Goal: Information Seeking & Learning: Learn about a topic

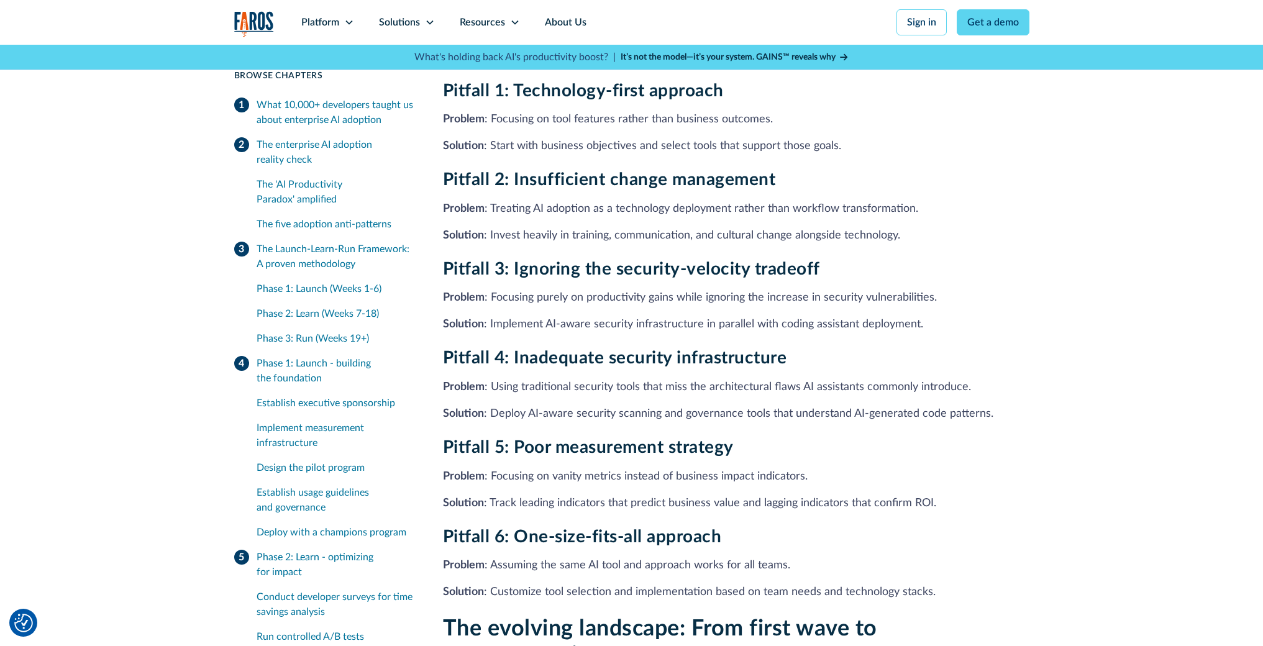
scroll to position [9240, 0]
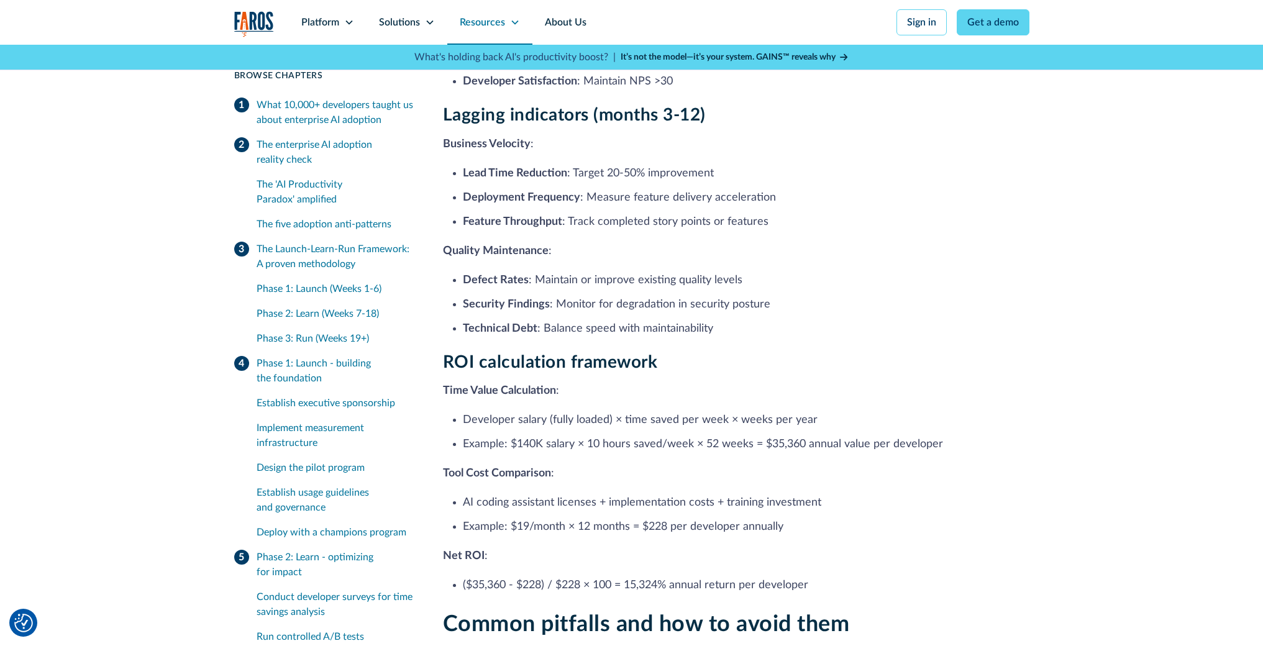
click at [521, 25] on div "Resources" at bounding box center [489, 22] width 85 height 45
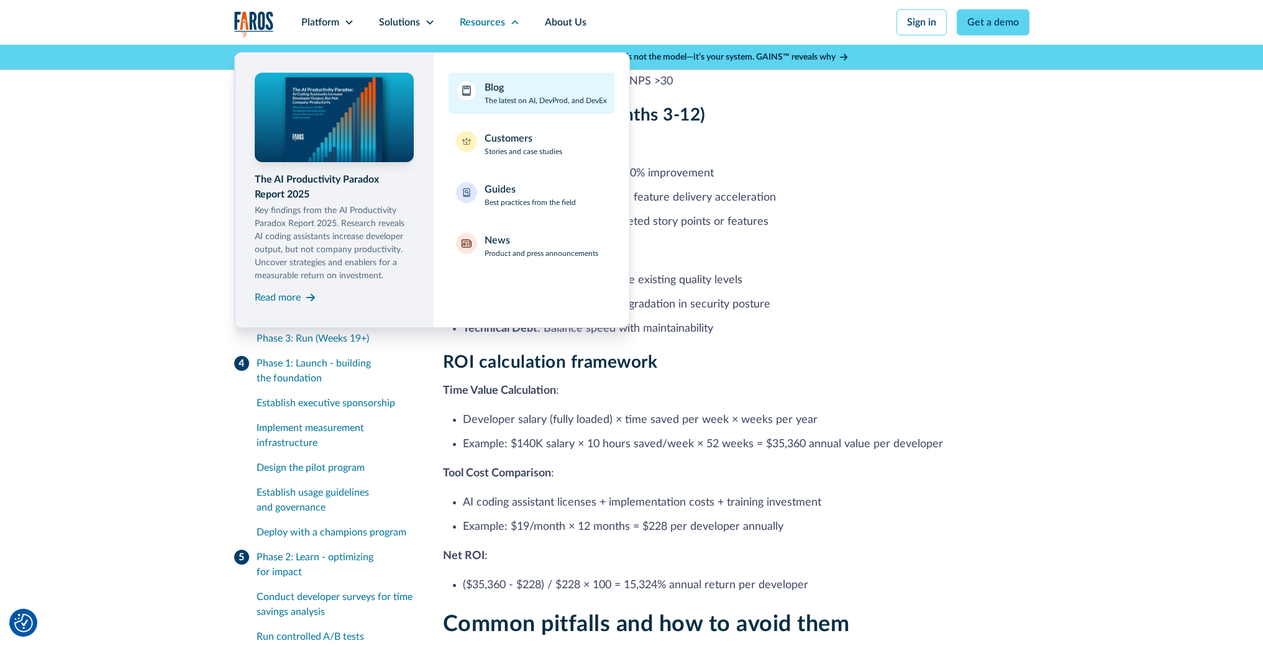
click at [515, 89] on div "Blog The latest on AI, DevProd, and DevEx" at bounding box center [546, 93] width 122 height 26
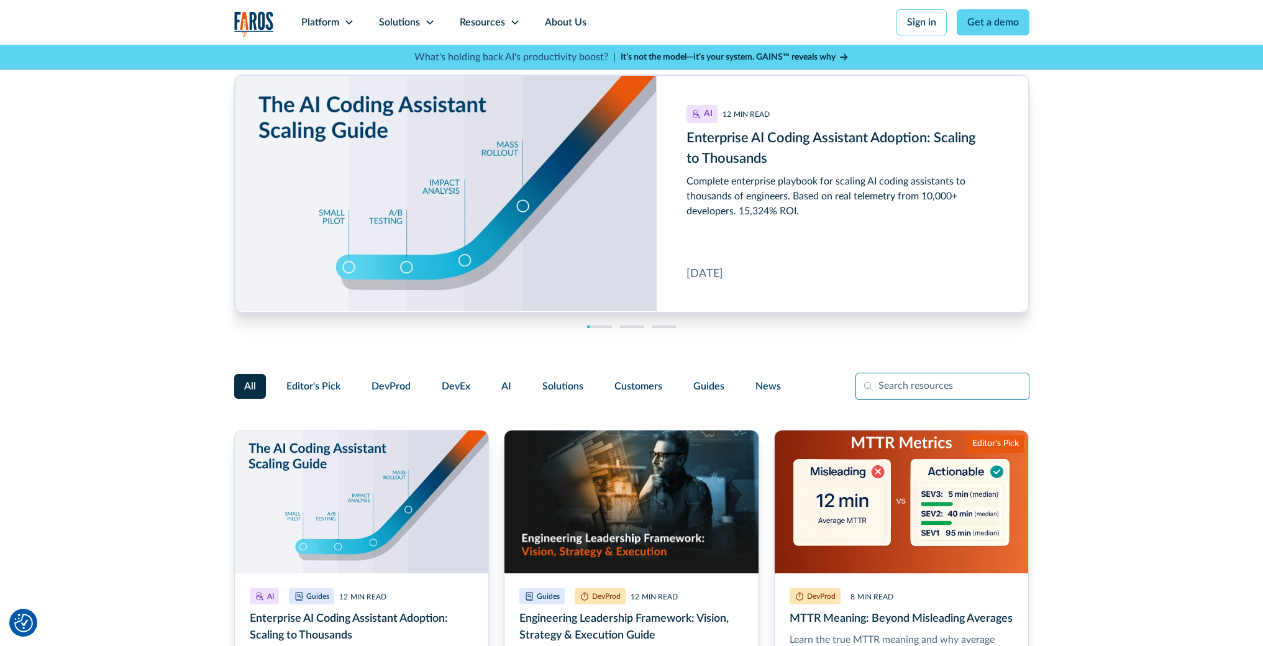
click at [891, 390] on input "Filter Form" at bounding box center [943, 386] width 174 height 27
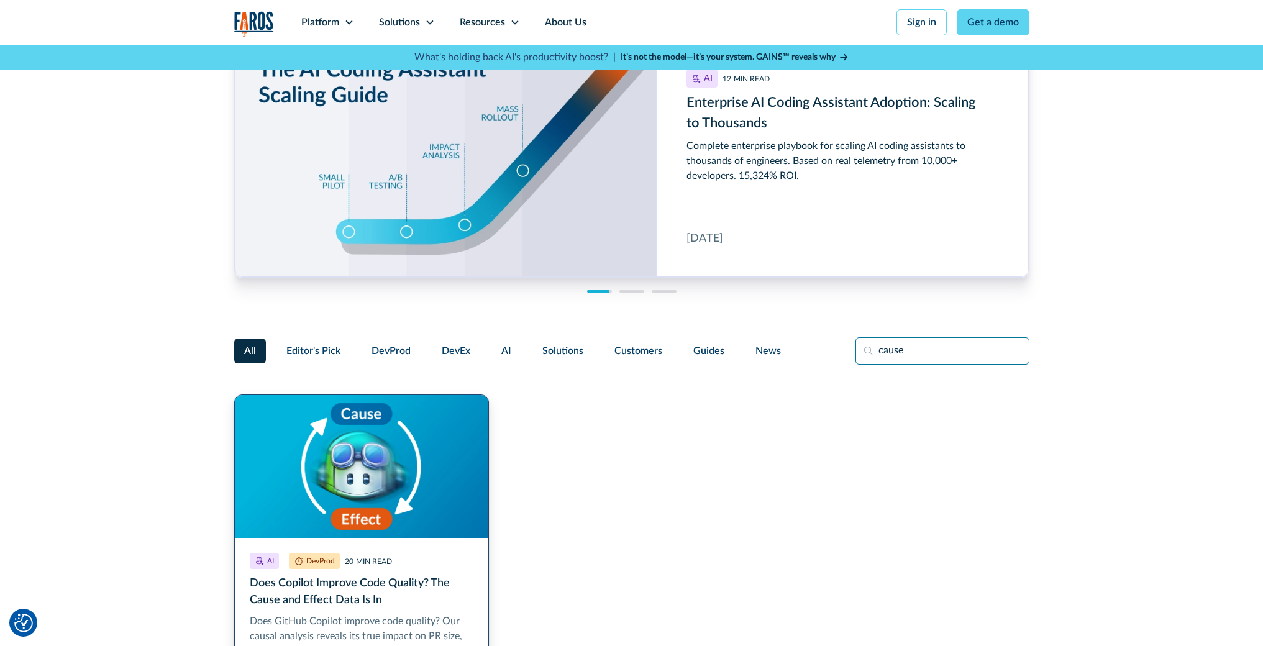
scroll to position [98, 0]
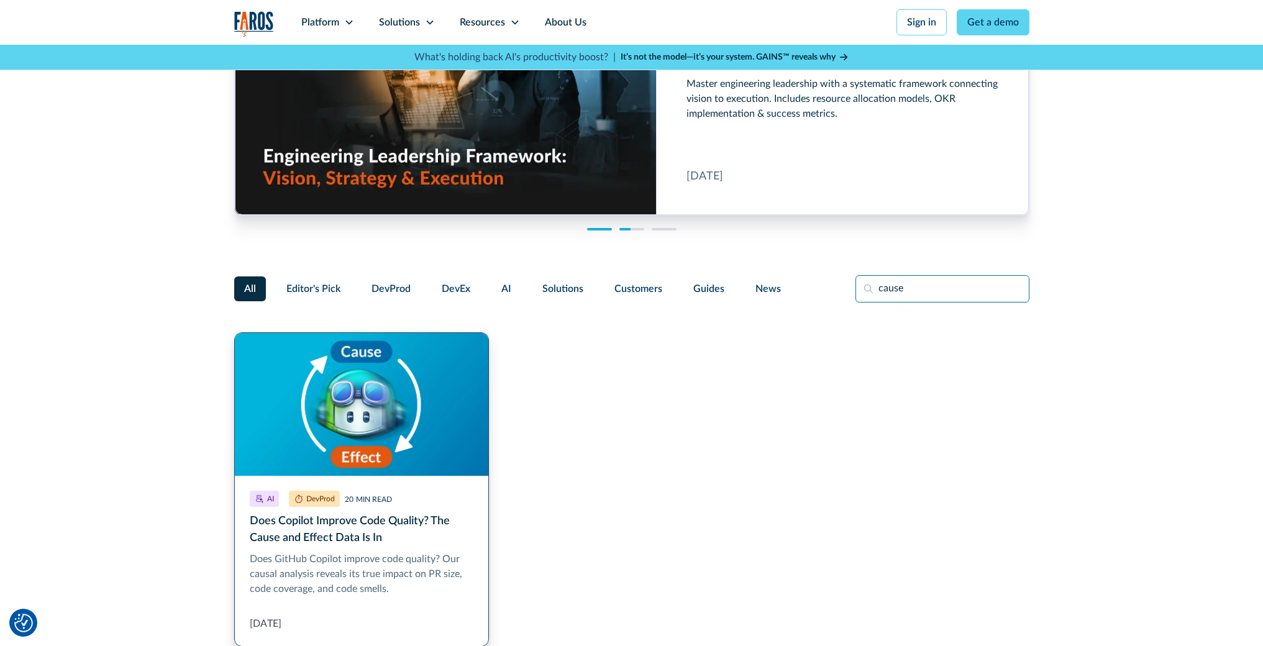
type input "cause"
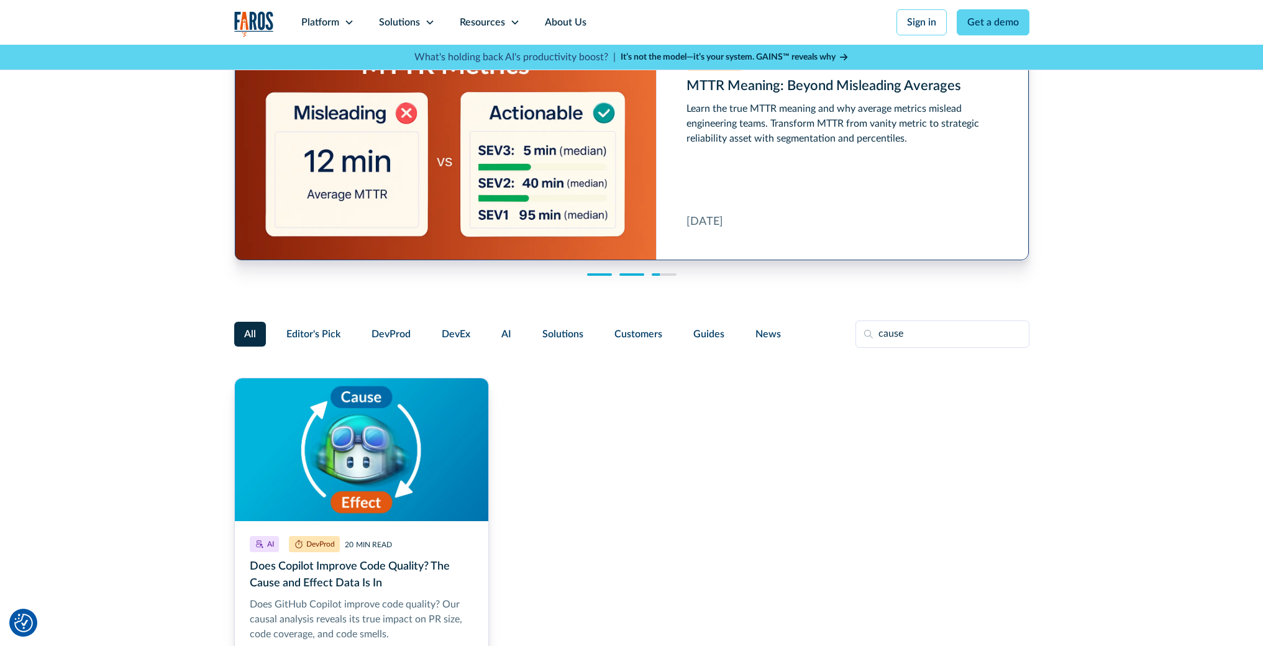
scroll to position [0, 0]
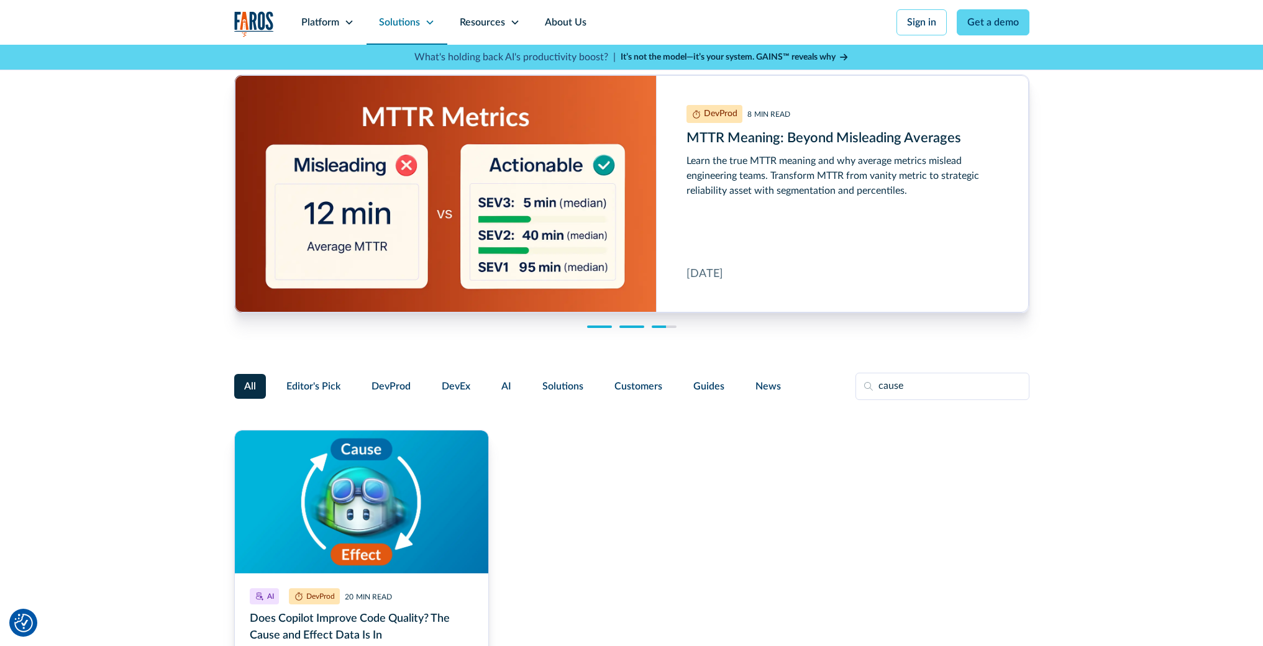
click at [431, 22] on icon at bounding box center [429, 23] width 7 height 4
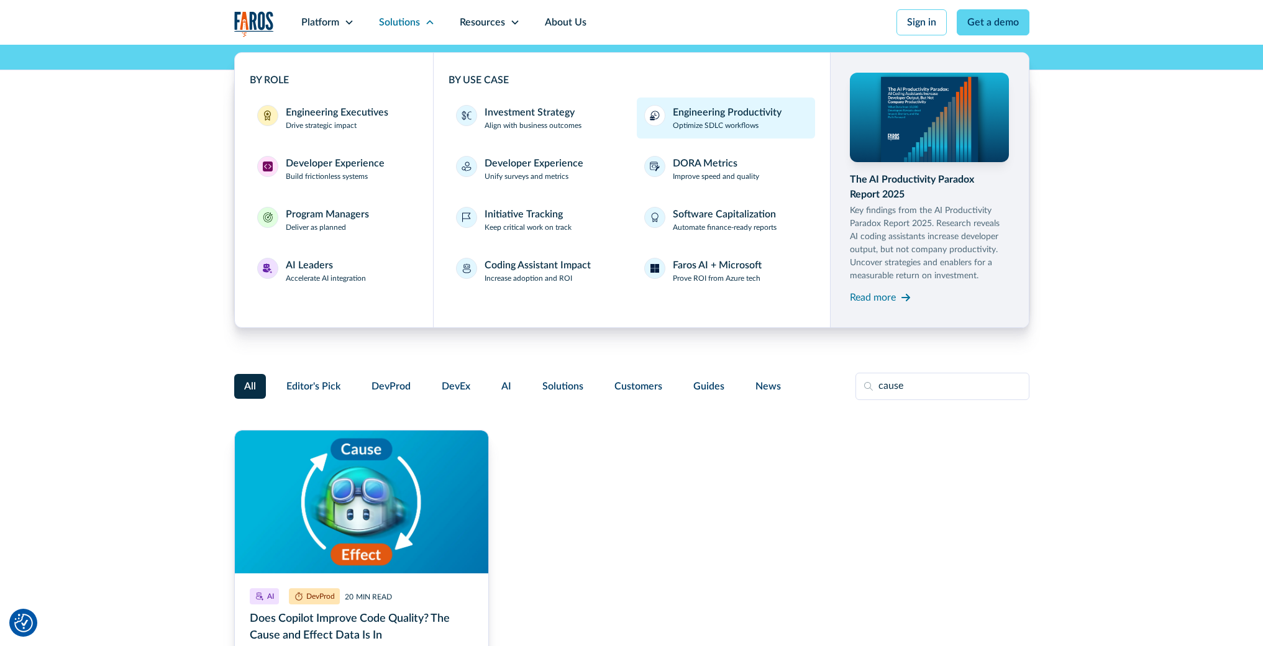
click at [695, 119] on div "Engineering Productivity" at bounding box center [727, 112] width 109 height 15
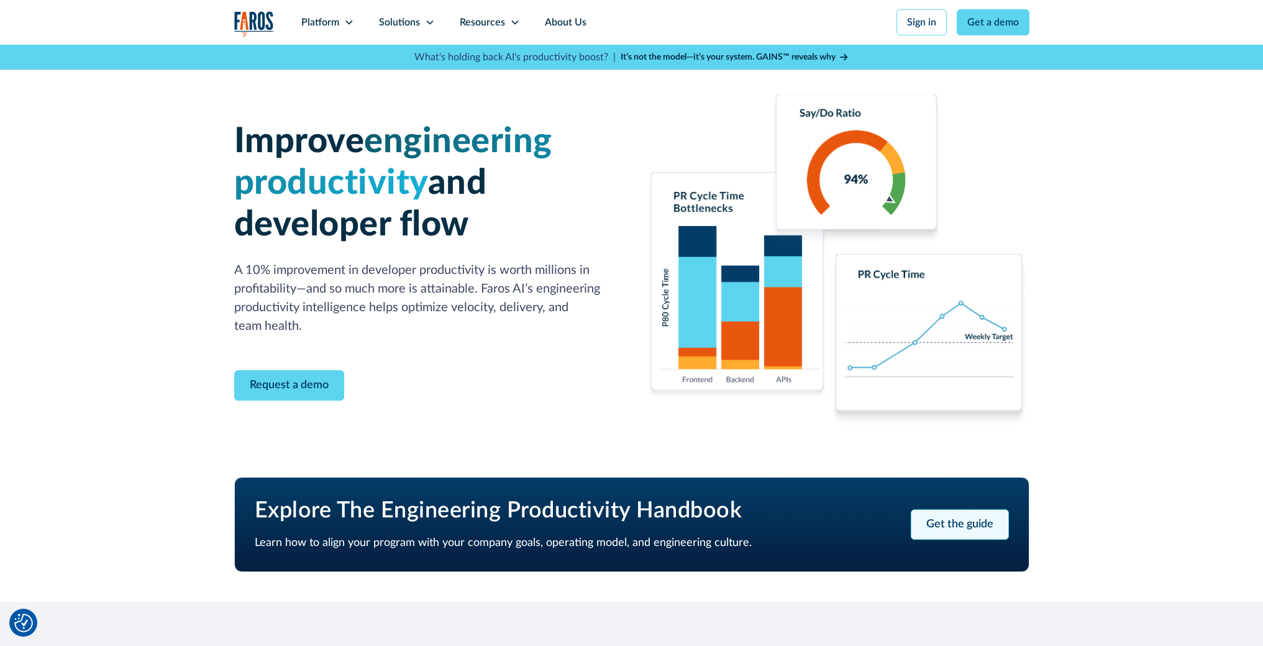
click at [981, 528] on link "Get the guide" at bounding box center [960, 524] width 98 height 30
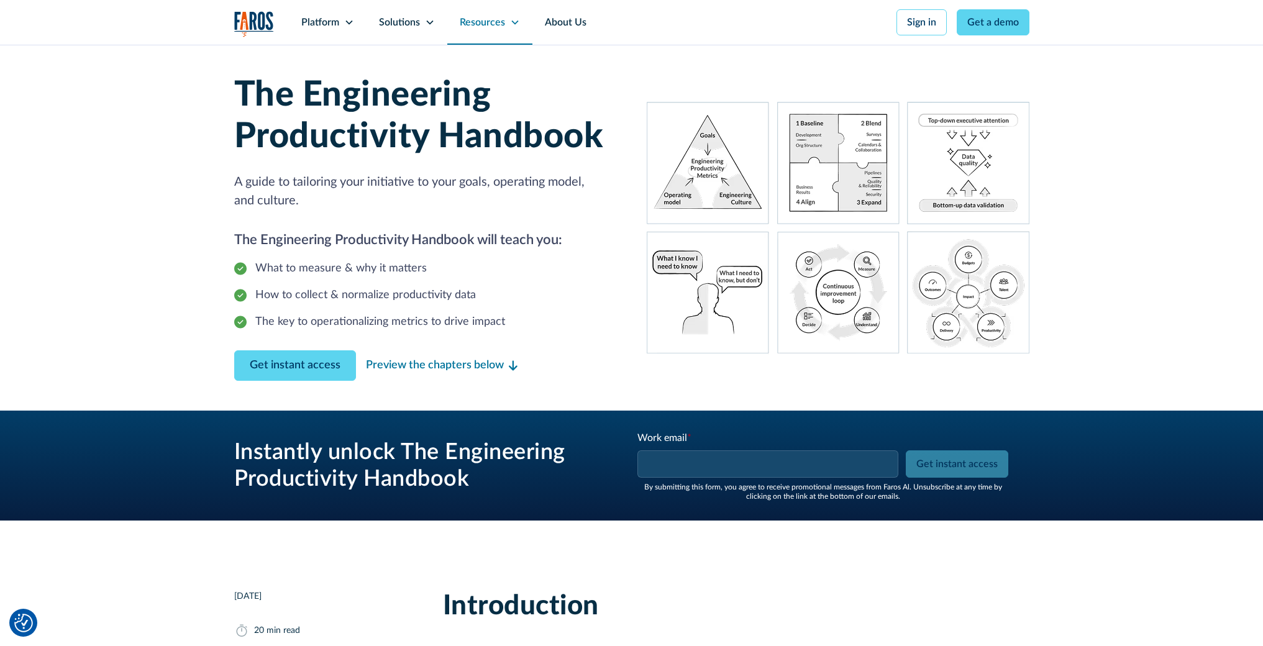
click at [519, 29] on div "Resources" at bounding box center [489, 22] width 85 height 45
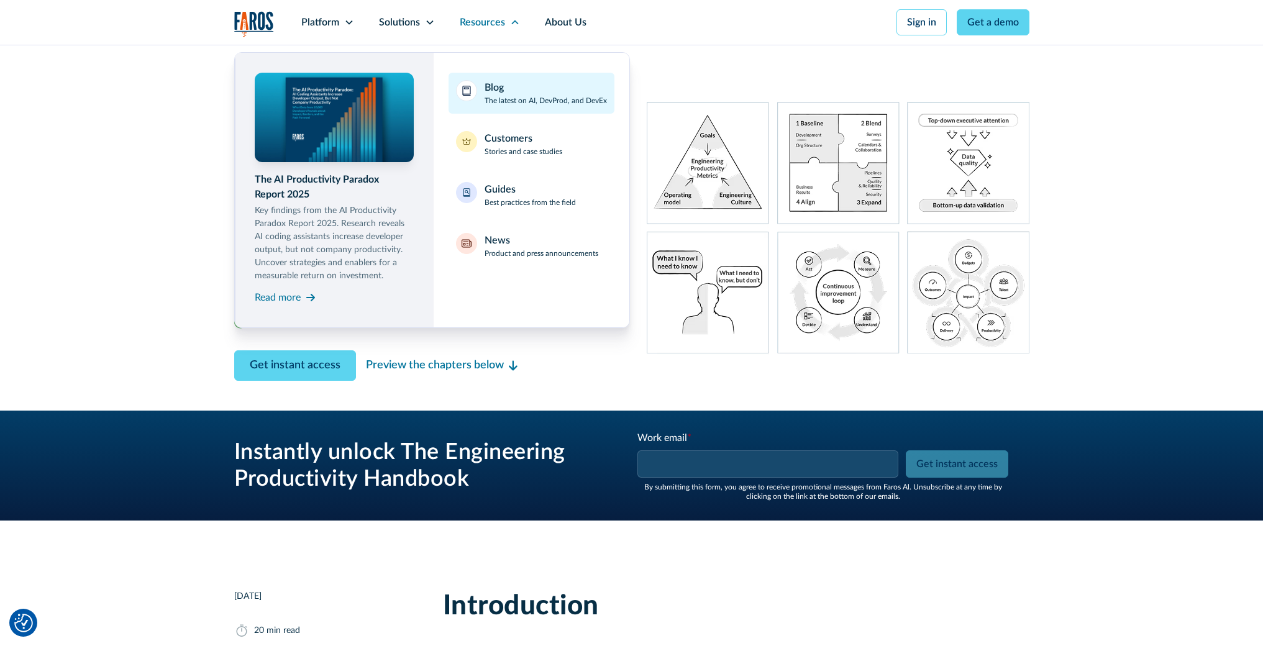
click at [513, 81] on div "Blog The latest on AI, DevProd, and DevEx" at bounding box center [546, 93] width 122 height 26
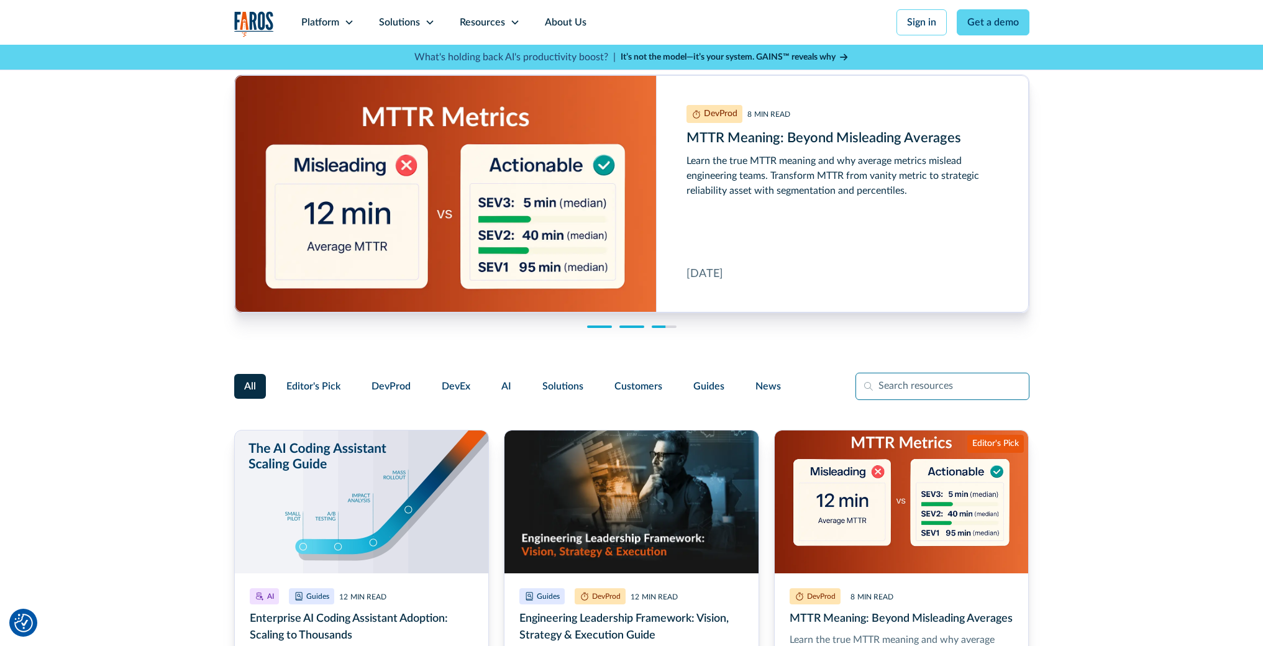
click at [883, 383] on input "Filter Form" at bounding box center [943, 386] width 174 height 27
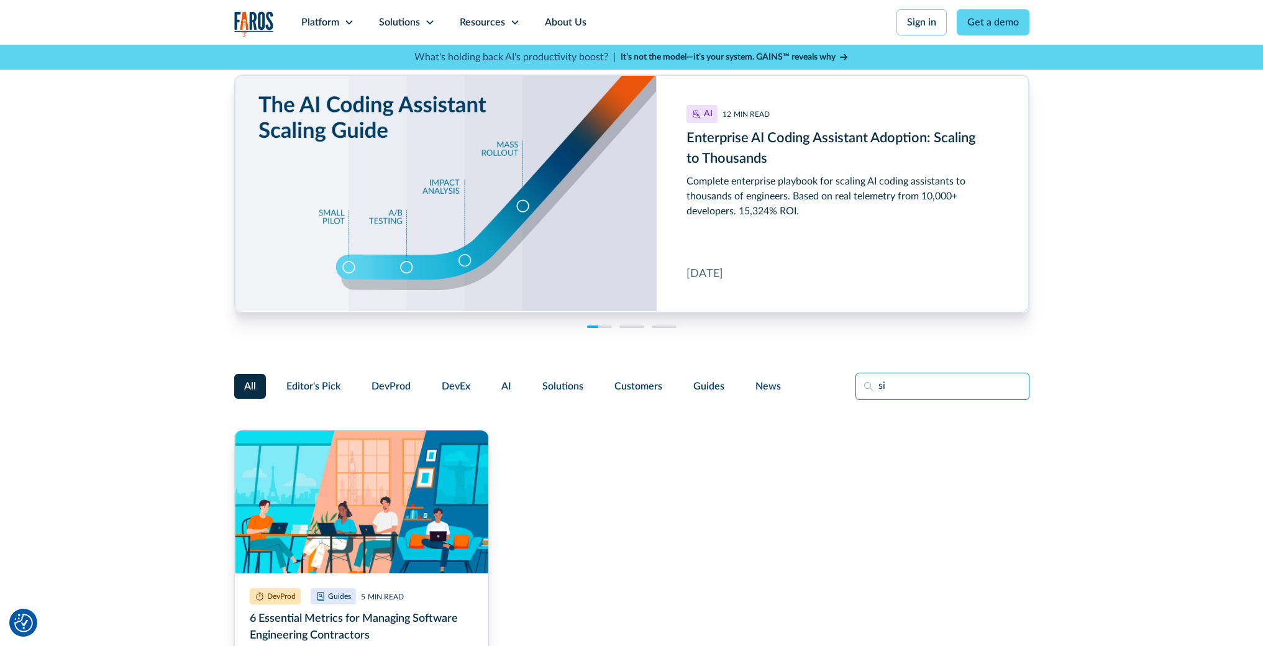
type input "s"
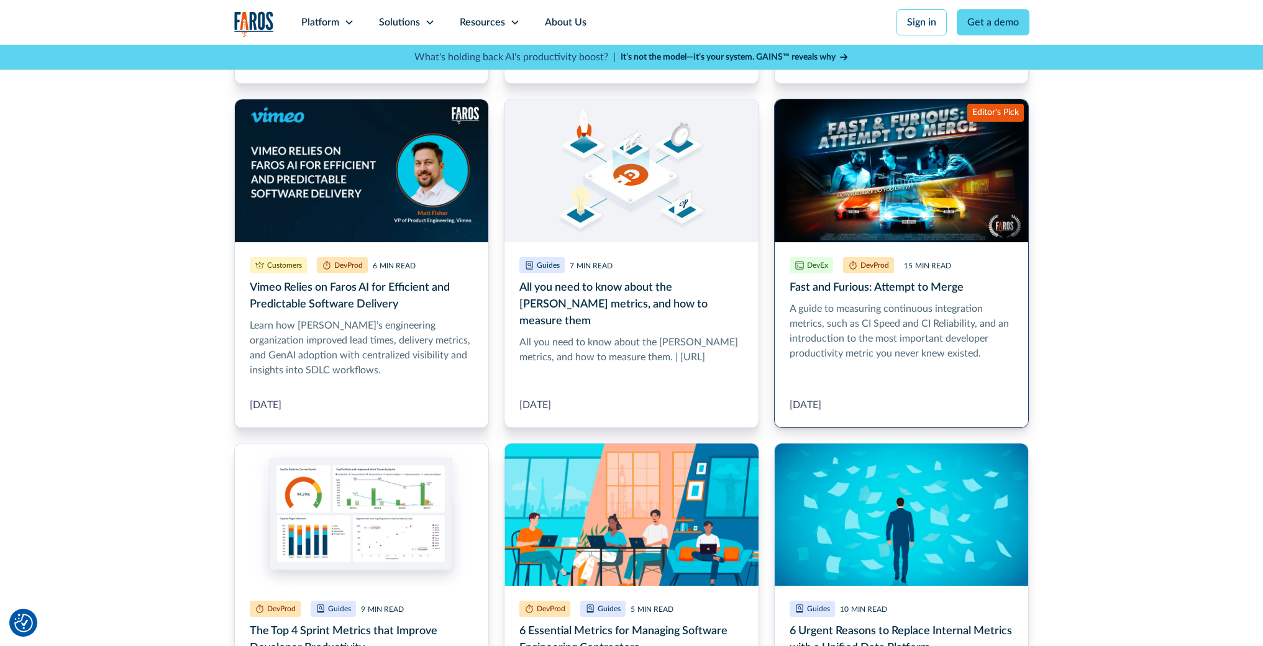
scroll to position [1180, 0]
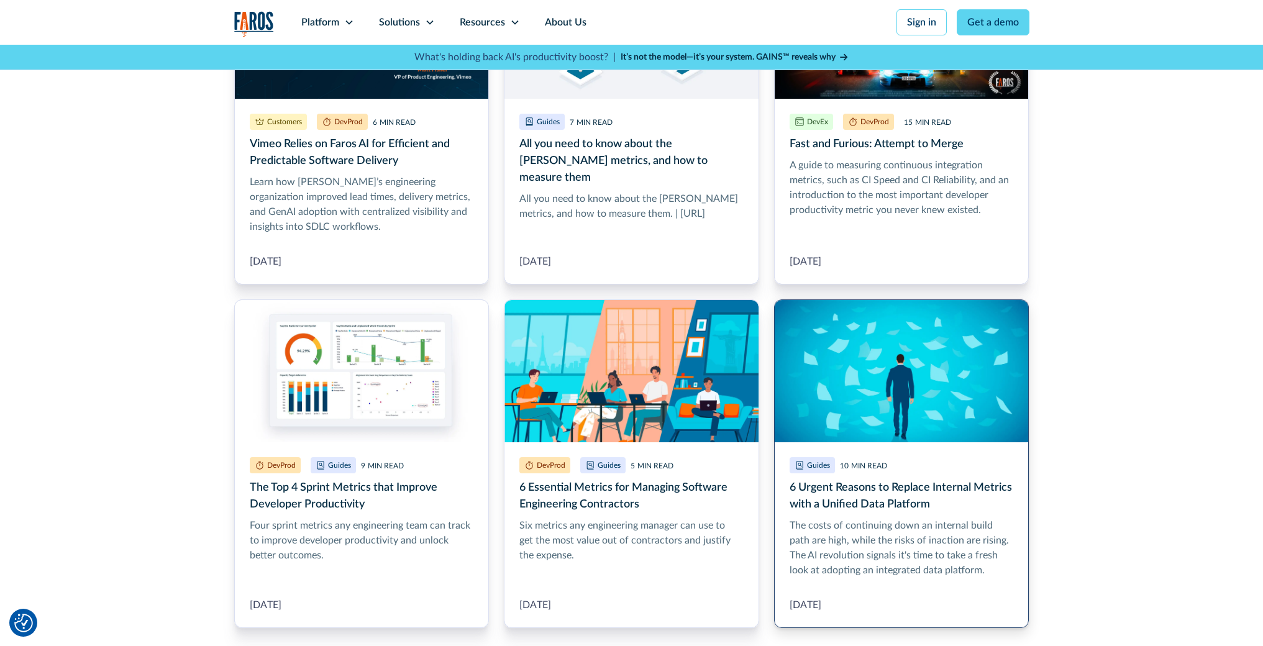
type input "metrics"
